Goal: Information Seeking & Learning: Find specific fact

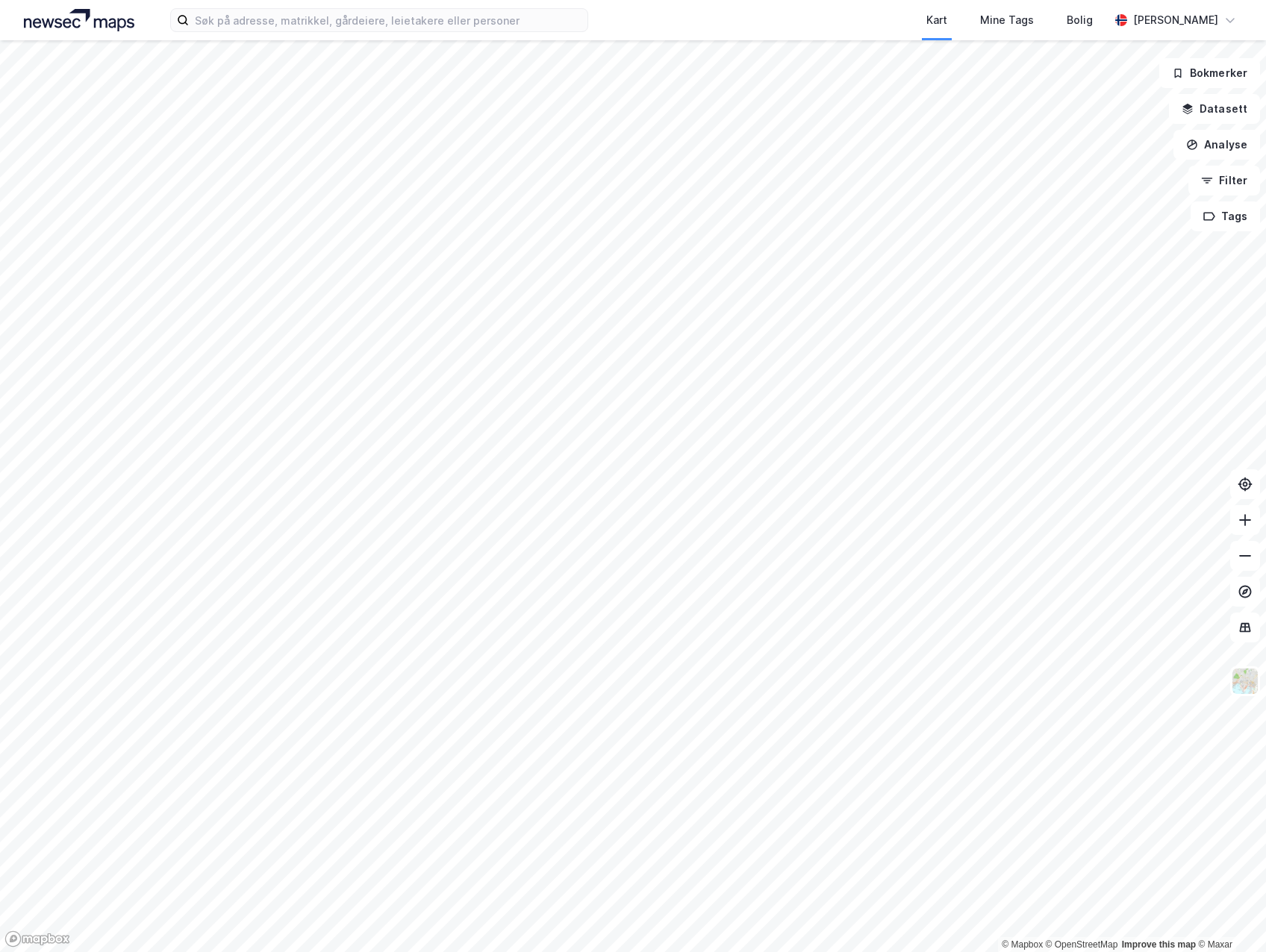
click at [335, 32] on div "Kart Mine Tags Bolig [PERSON_NAME]" at bounding box center [633, 20] width 1266 height 40
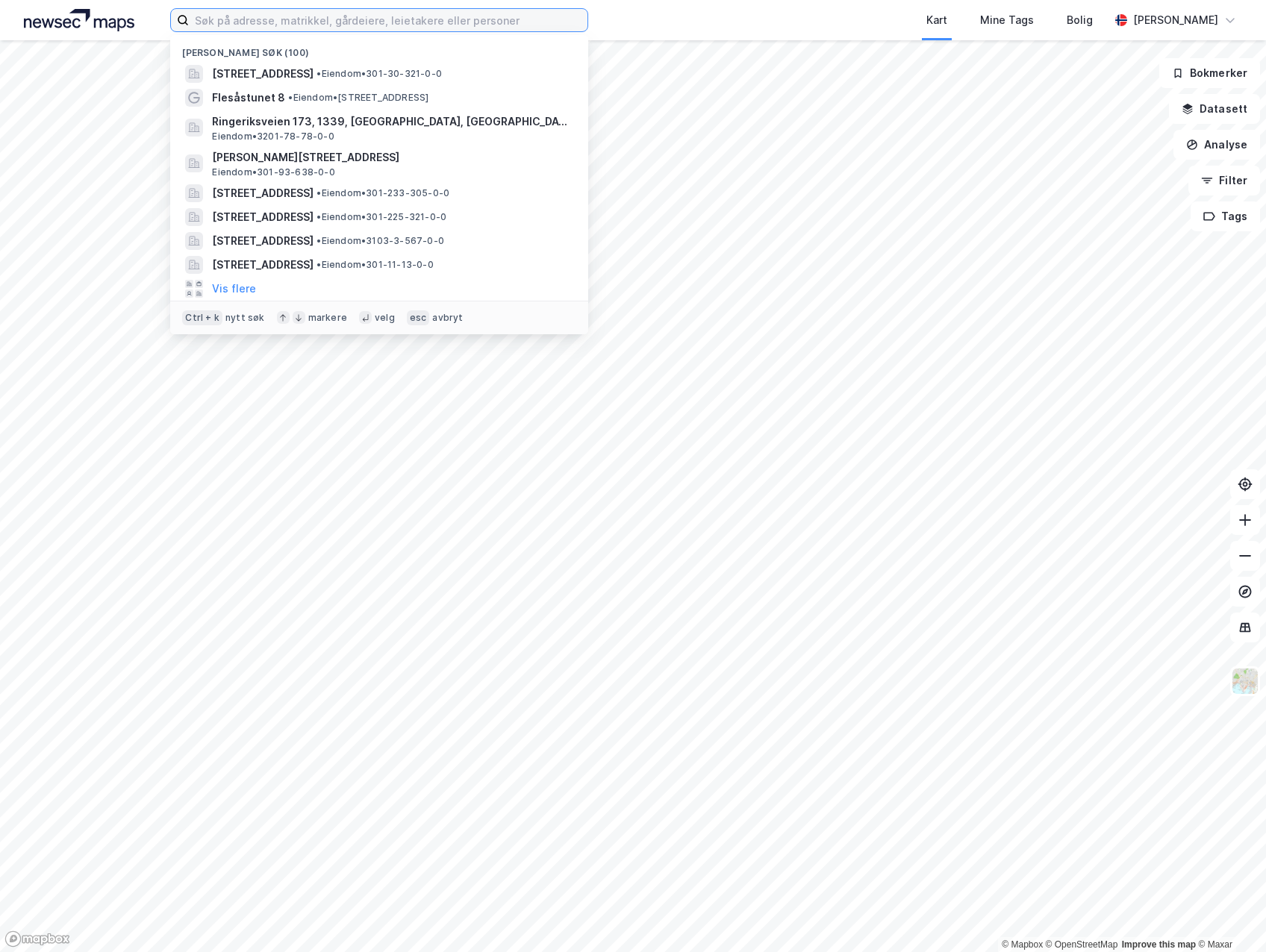
click at [336, 26] on input at bounding box center [388, 20] width 399 height 22
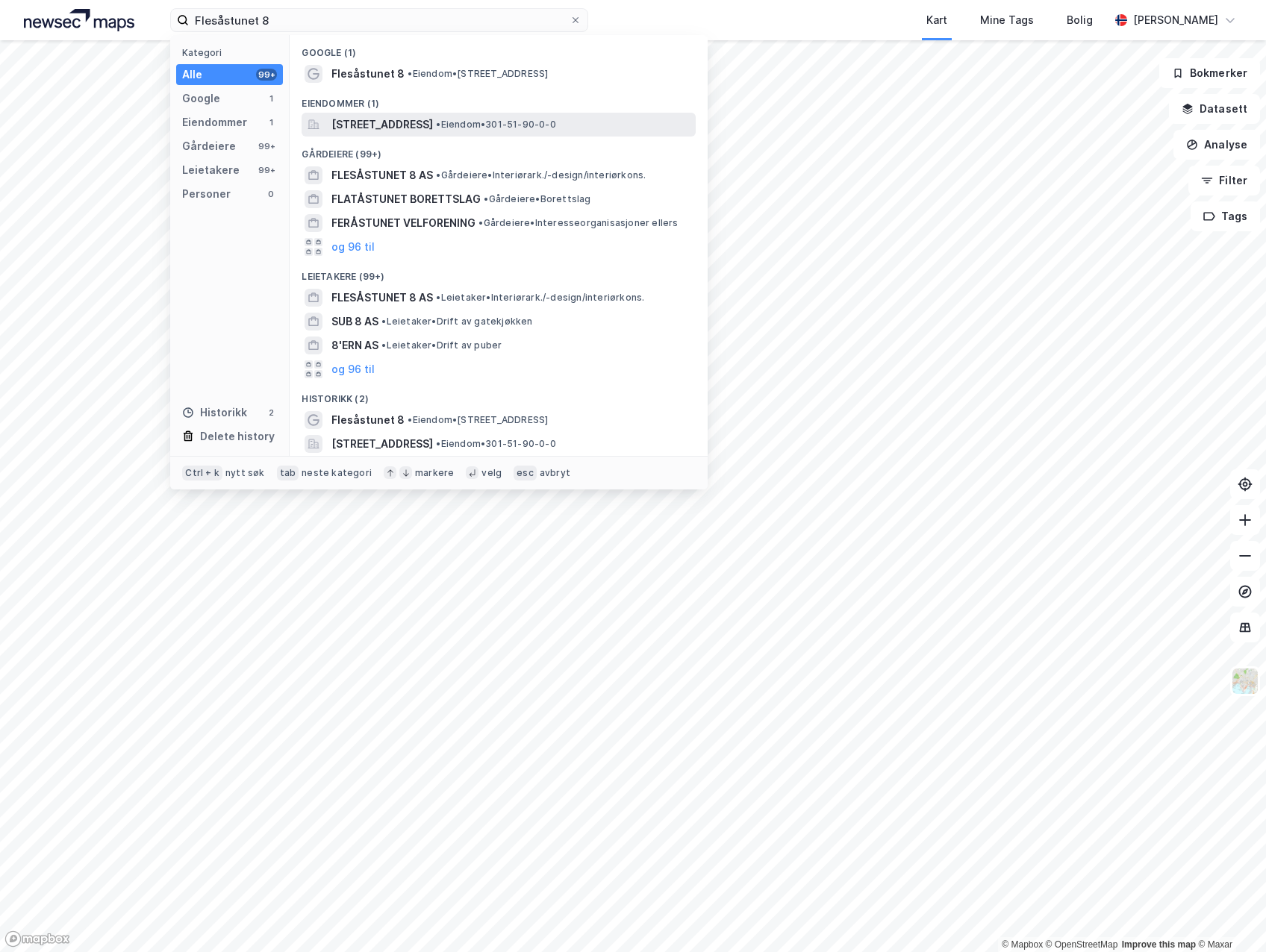
click at [535, 132] on div "[STREET_ADDRESS] • Eiendom • 301-51-90-0-0" at bounding box center [512, 124] width 361 height 18
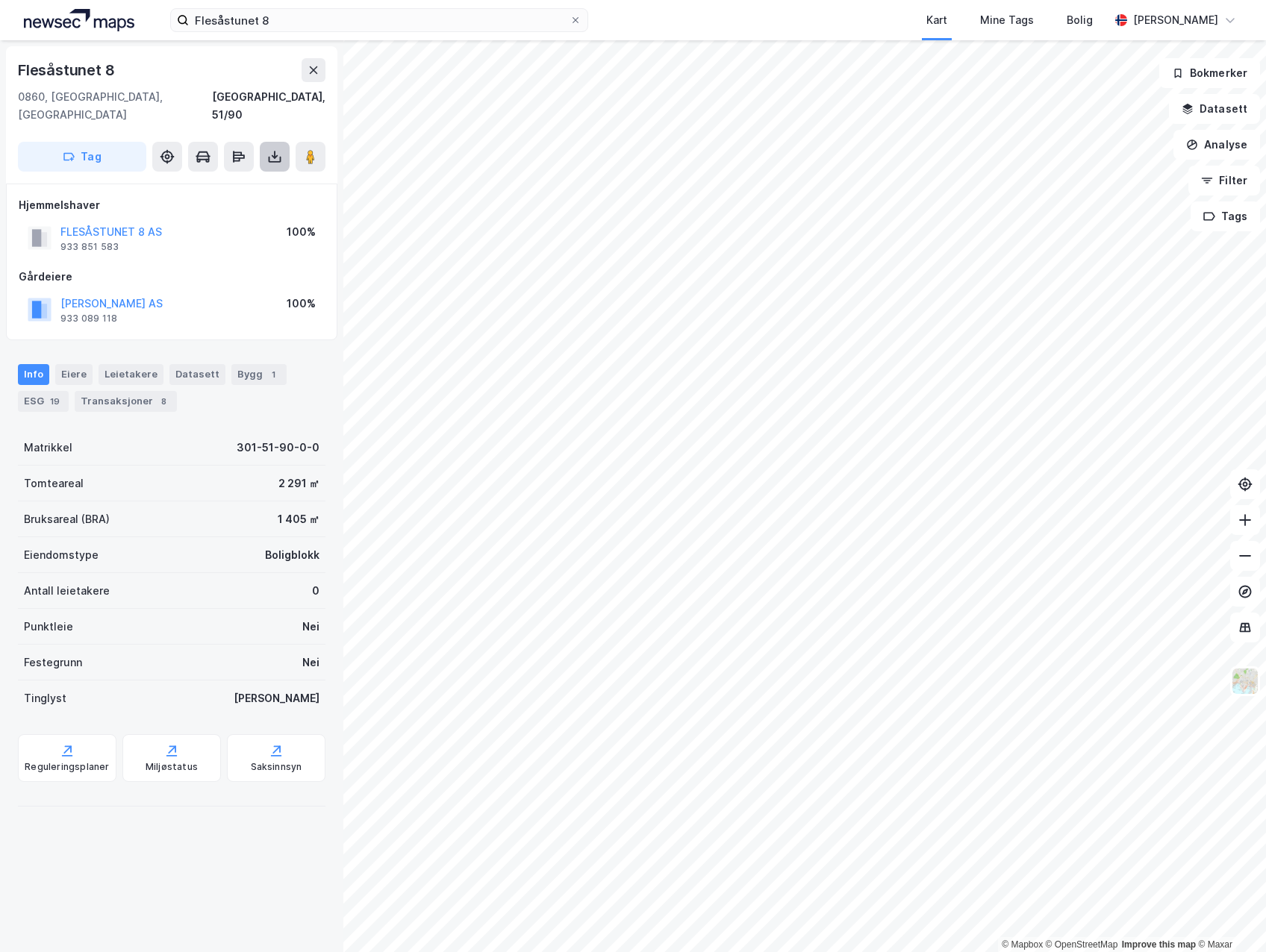
click at [272, 156] on icon at bounding box center [275, 159] width 12 height 6
click at [228, 180] on div "Last ned grunnbok" at bounding box center [201, 186] width 87 height 12
drag, startPoint x: 176, startPoint y: 214, endPoint x: 57, endPoint y: 208, distance: 119.2
click at [57, 220] on div "FLESÅSTUNET 8 AS 933 851 583 100%" at bounding box center [171, 238] width 306 height 36
copy button "FLESÅSTUNET 8 AS"
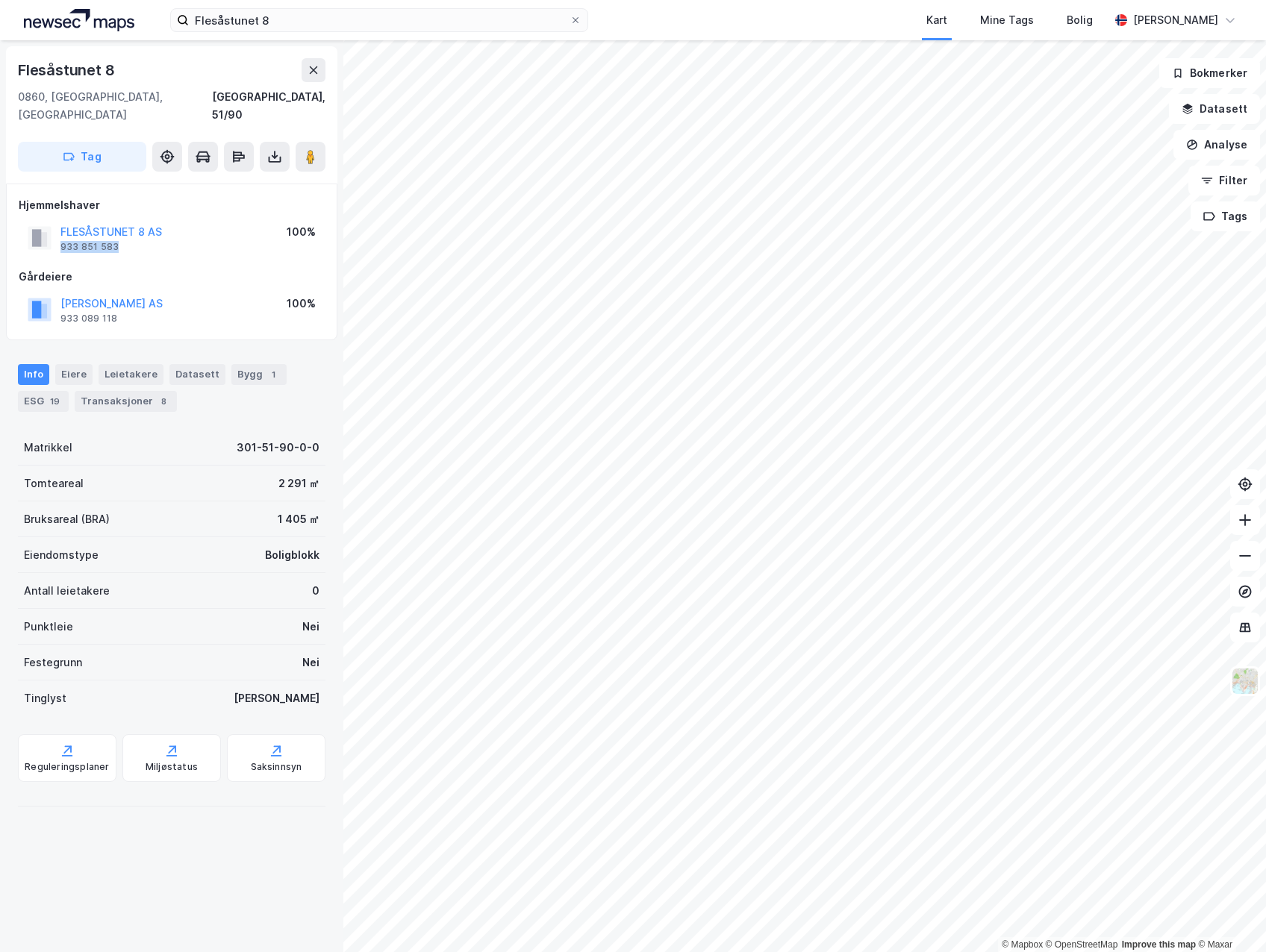
drag, startPoint x: 157, startPoint y: 231, endPoint x: 59, endPoint y: 230, distance: 98.0
click at [59, 230] on div "FLESÅSTUNET 8 AS 933 851 583" at bounding box center [94, 238] width 134 height 30
copy div "933 851 583"
click at [315, 21] on input "Flesåstunet 8" at bounding box center [379, 20] width 381 height 22
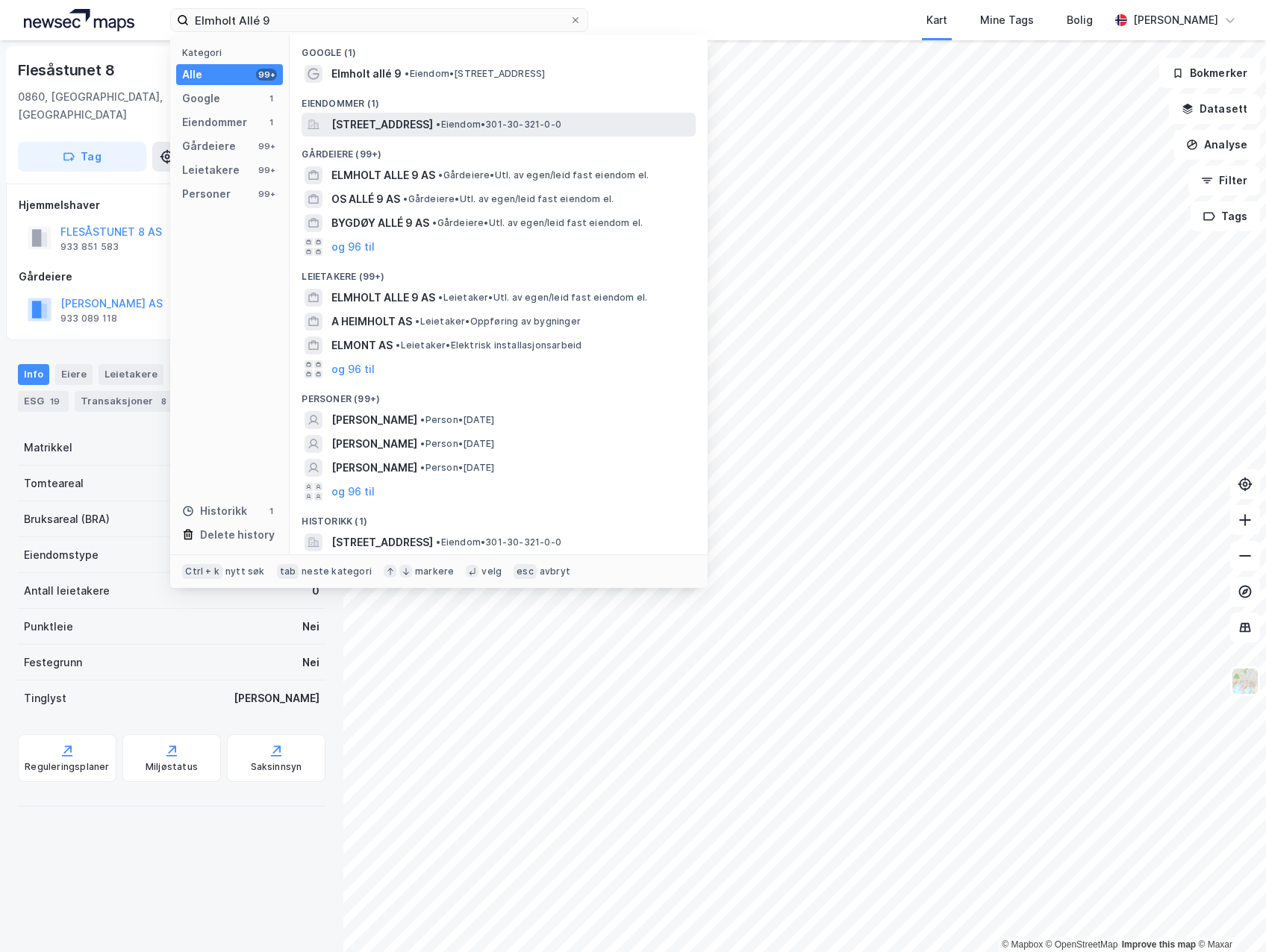
click at [433, 116] on span "[STREET_ADDRESS]" at bounding box center [382, 124] width 101 height 18
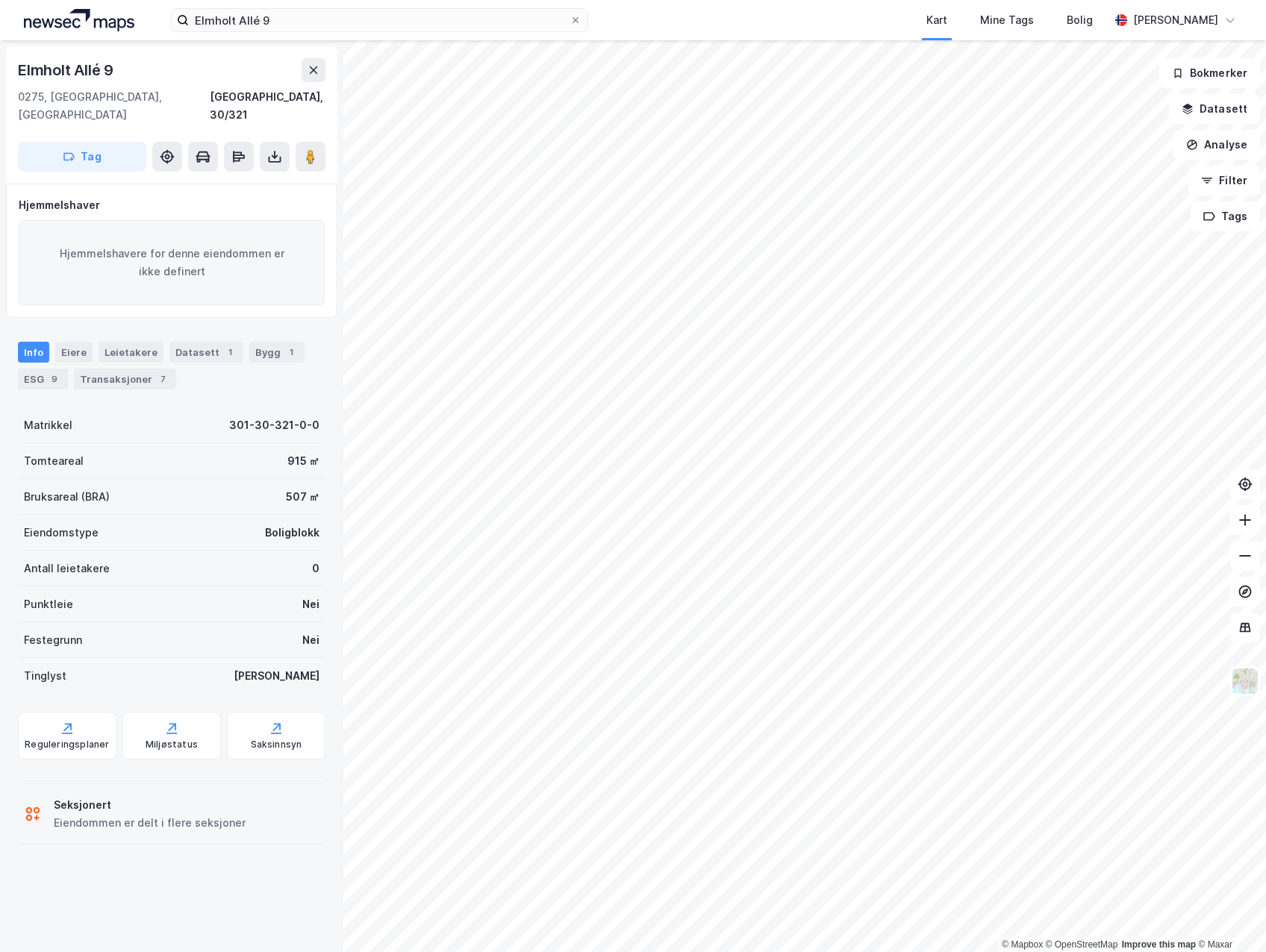
click at [24, 341] on div "Info" at bounding box center [33, 351] width 31 height 21
click at [26, 341] on div "Info" at bounding box center [33, 351] width 31 height 21
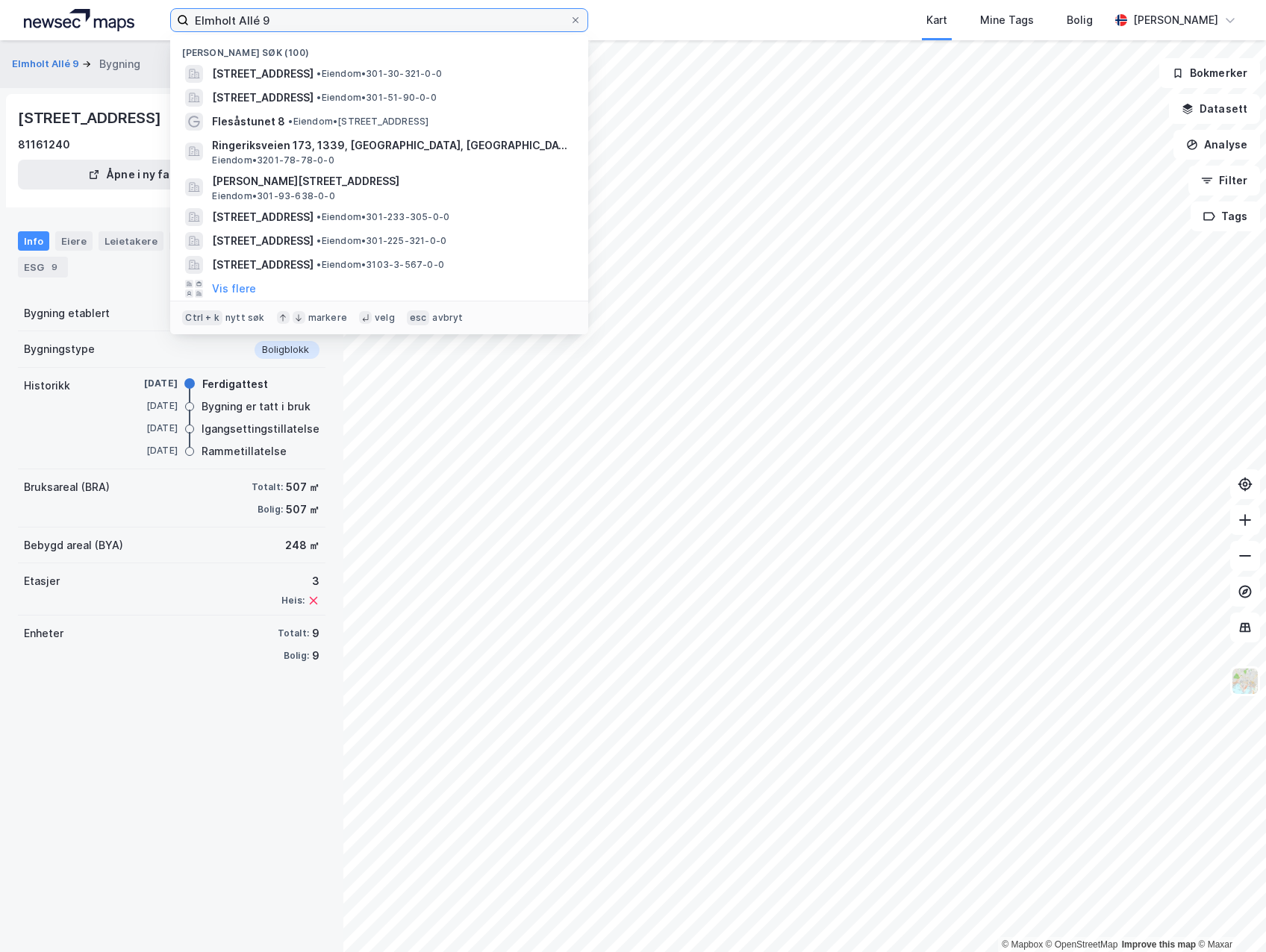
click at [333, 26] on input "Elmholt Allé 9" at bounding box center [379, 20] width 381 height 22
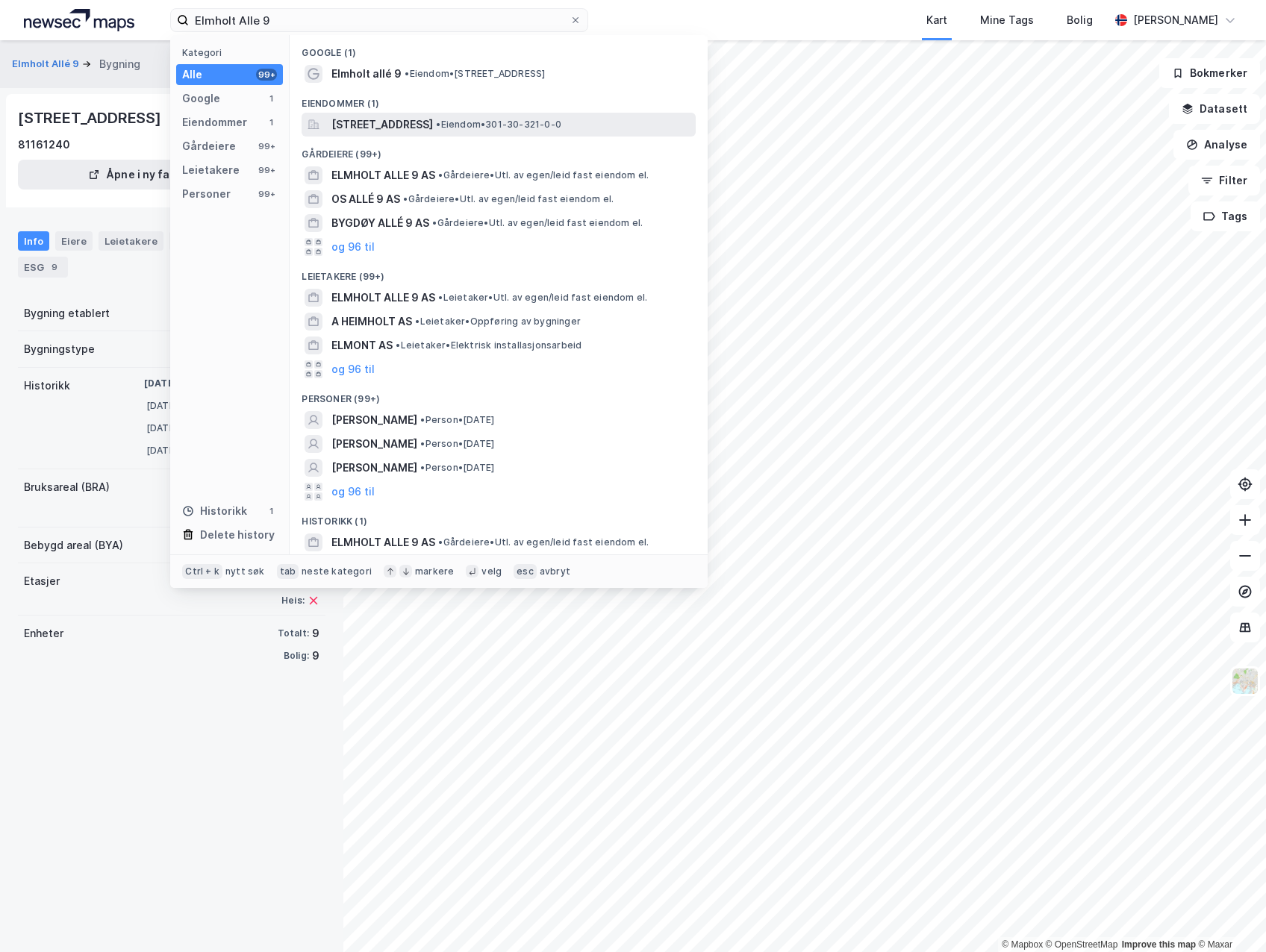
click at [349, 118] on span "[STREET_ADDRESS]" at bounding box center [382, 124] width 101 height 18
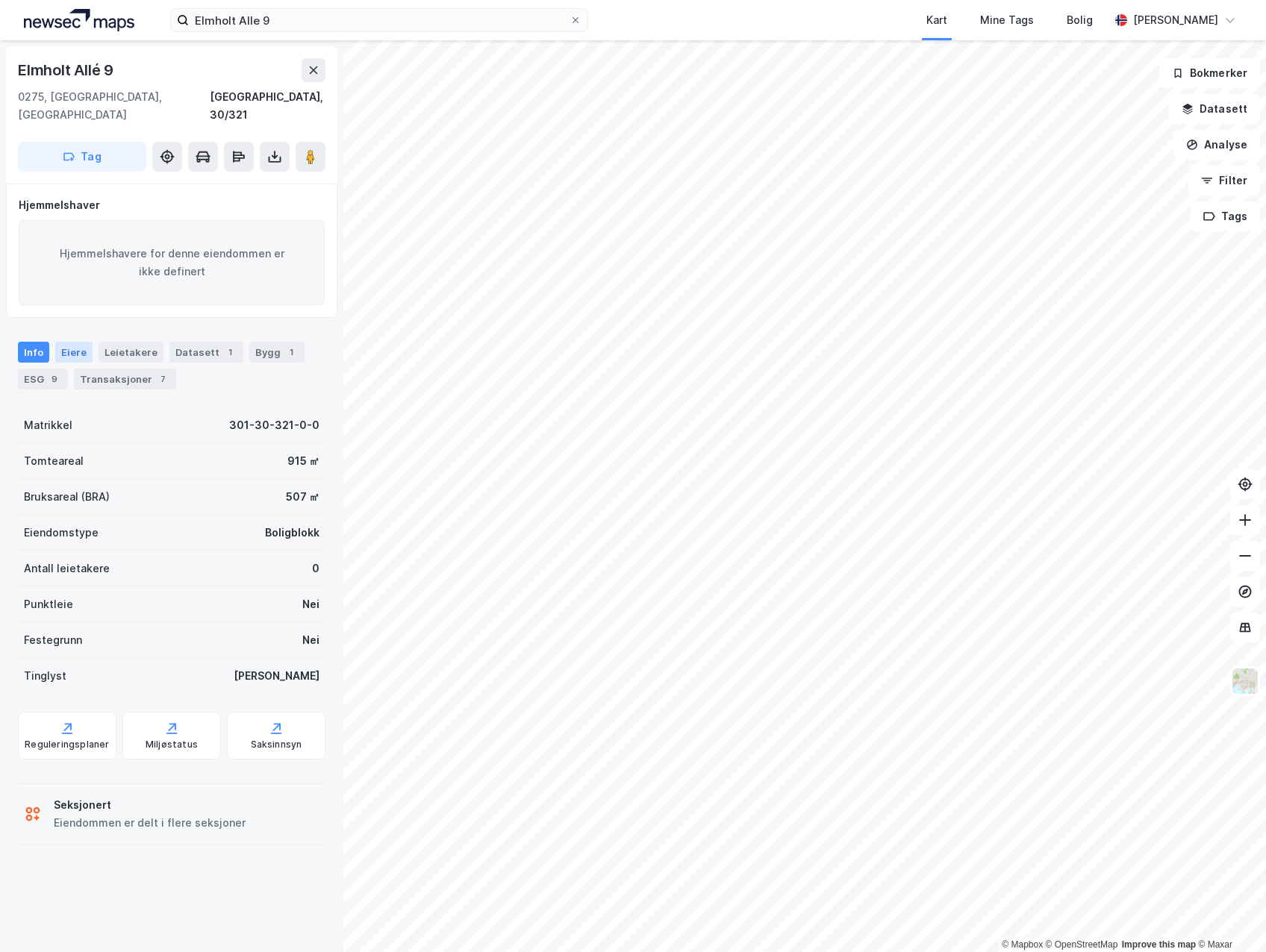
click at [69, 341] on div "Eiere" at bounding box center [74, 351] width 37 height 21
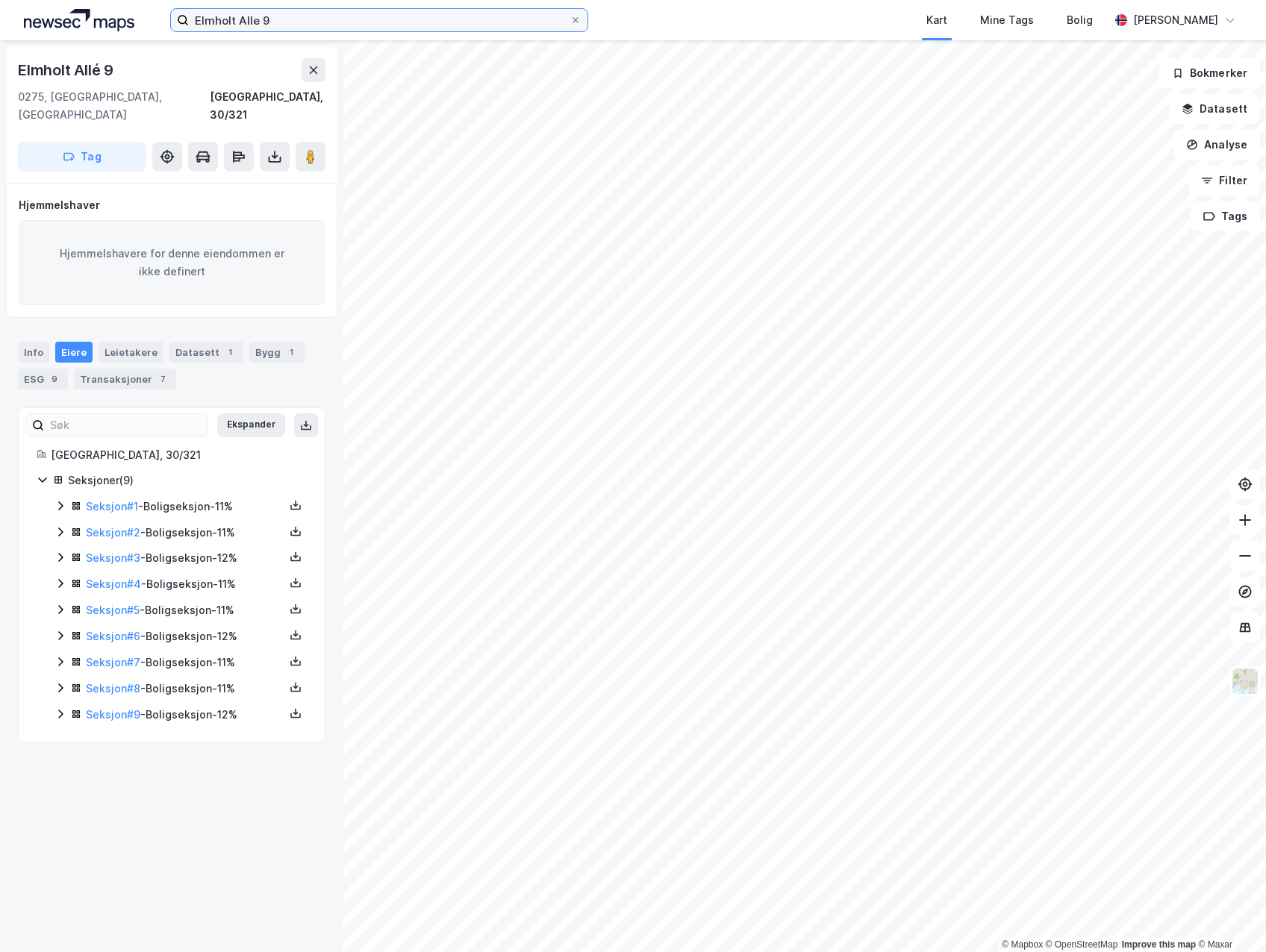
click at [370, 28] on input "Elmholt Alle 9" at bounding box center [379, 20] width 381 height 22
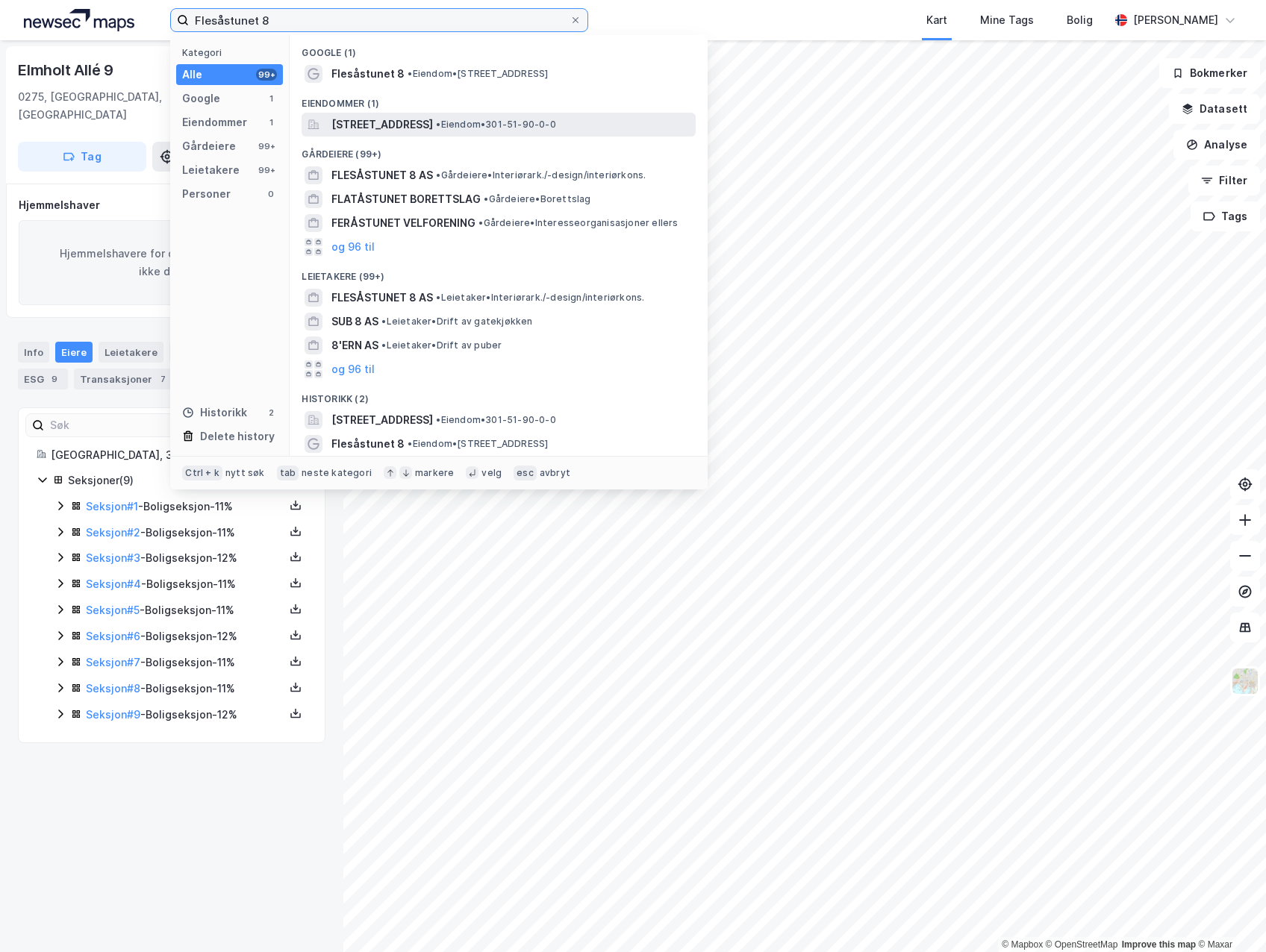
type input "Flesåstunet 8"
click at [359, 131] on span "[STREET_ADDRESS]" at bounding box center [382, 124] width 101 height 18
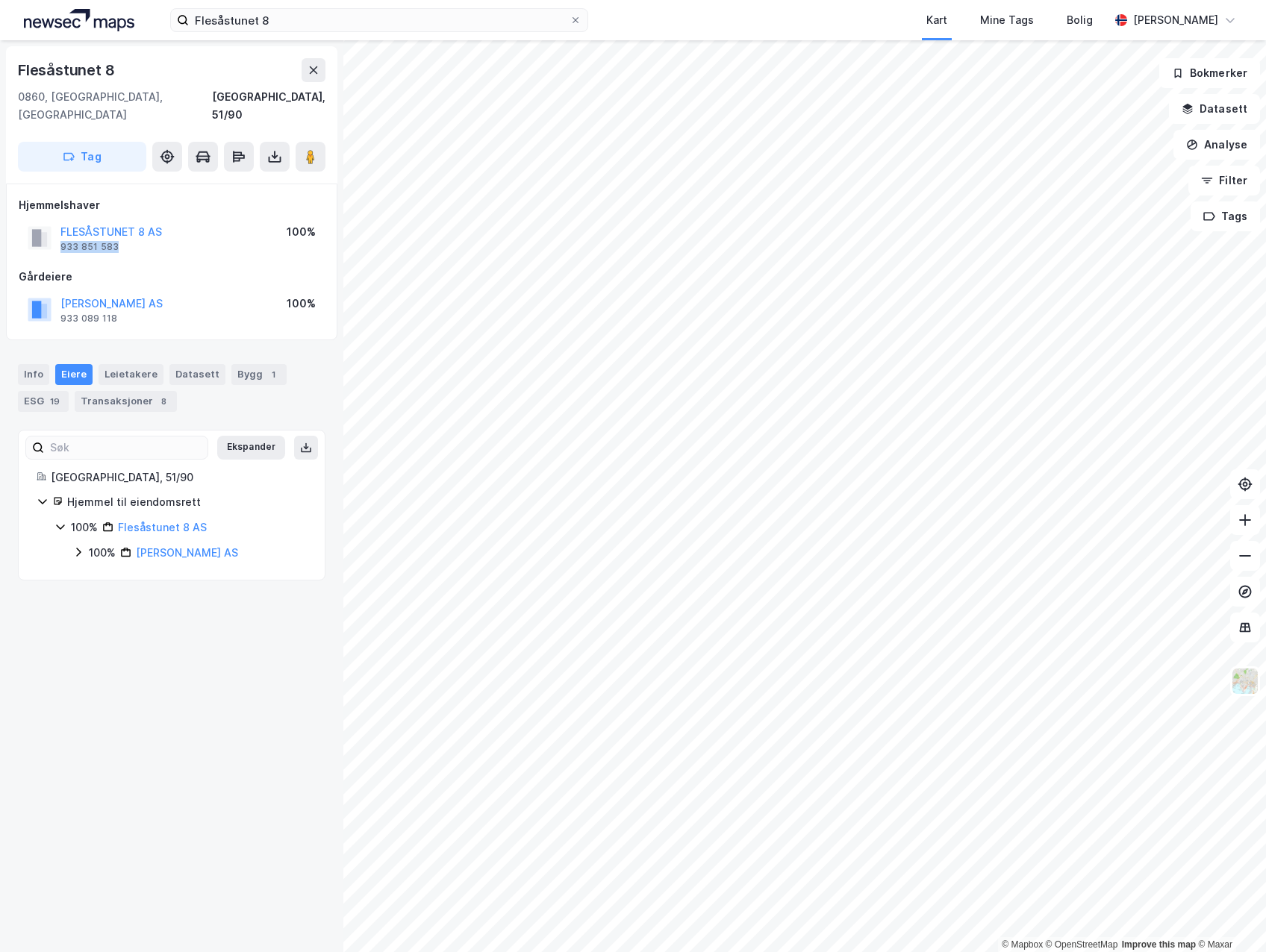
drag, startPoint x: 146, startPoint y: 234, endPoint x: 57, endPoint y: 232, distance: 89.0
click at [57, 232] on div "FLESÅSTUNET 8 AS 933 851 583" at bounding box center [94, 238] width 134 height 30
copy div "933 851 583"
